Goal: Task Accomplishment & Management: Manage account settings

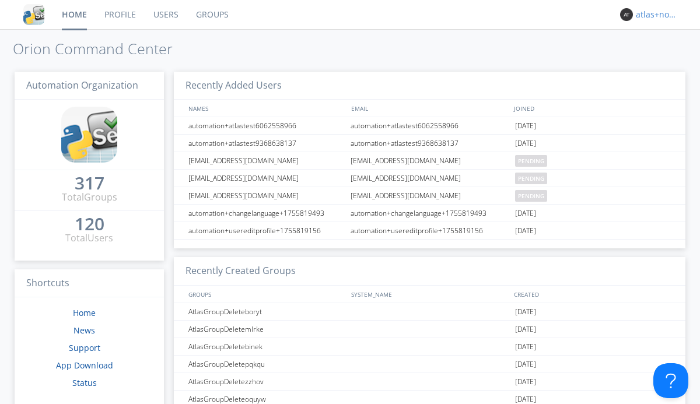
click at [655, 15] on div "atlas+nodispatch" at bounding box center [658, 15] width 44 height 12
click at [664, 61] on div "Log Out" at bounding box center [664, 61] width 60 height 21
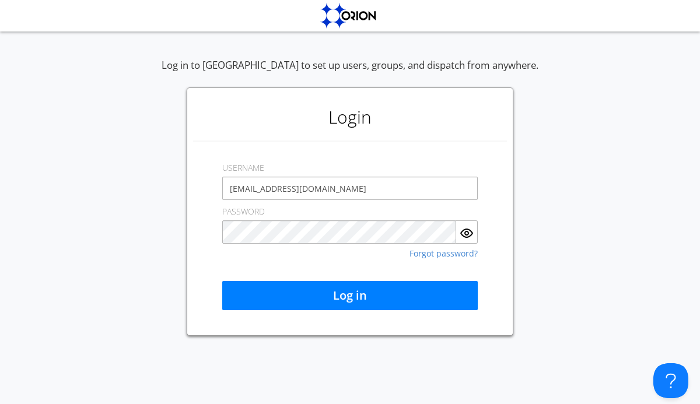
type input "[EMAIL_ADDRESS][DOMAIN_NAME]"
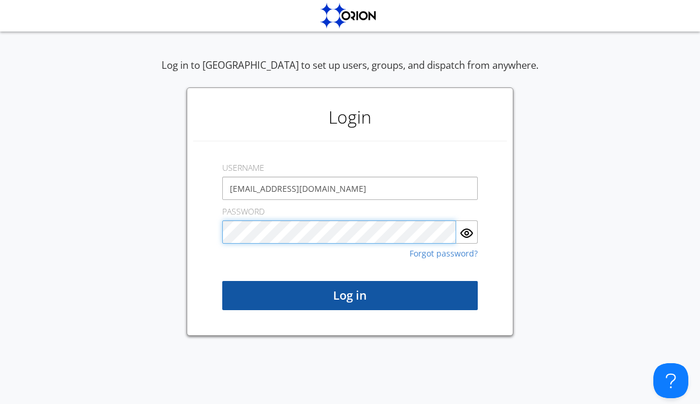
click at [350, 296] on button "Log in" at bounding box center [350, 295] width 256 height 29
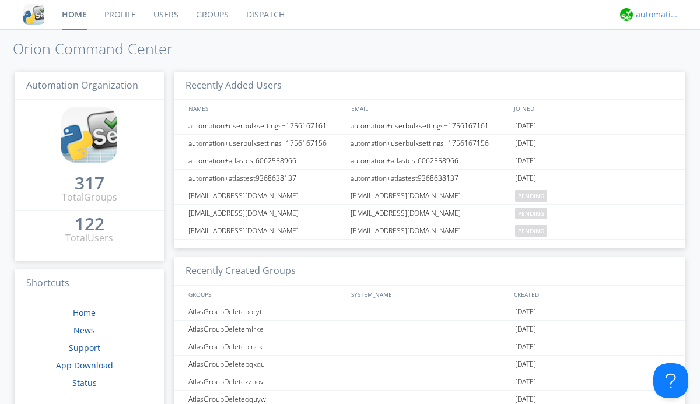
click at [655, 15] on div "automation+atlas" at bounding box center [658, 15] width 44 height 12
